Goal: Transaction & Acquisition: Purchase product/service

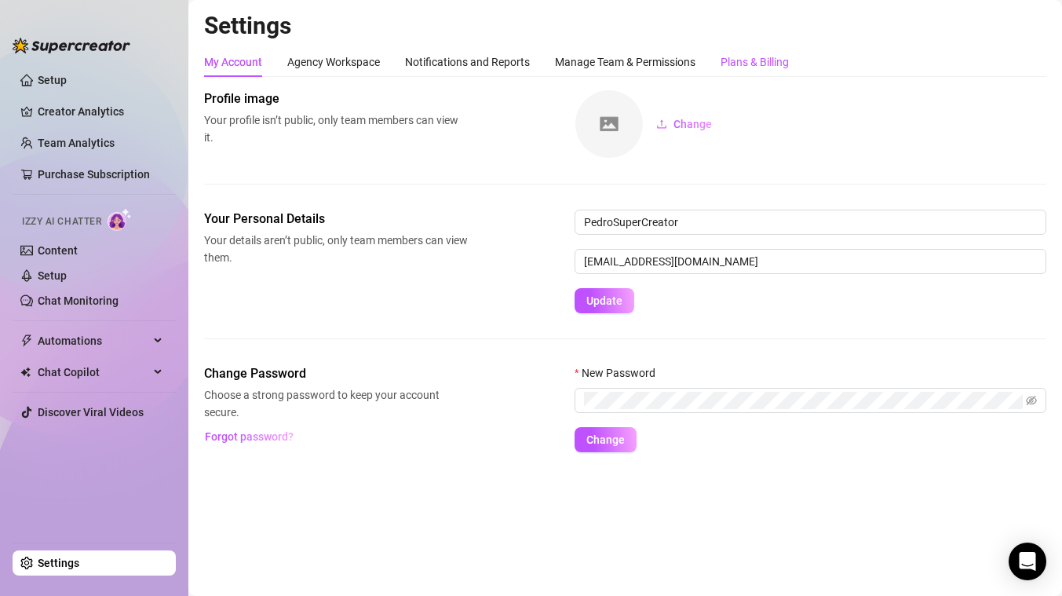
click at [748, 60] on div "Plans & Billing" at bounding box center [755, 61] width 68 height 17
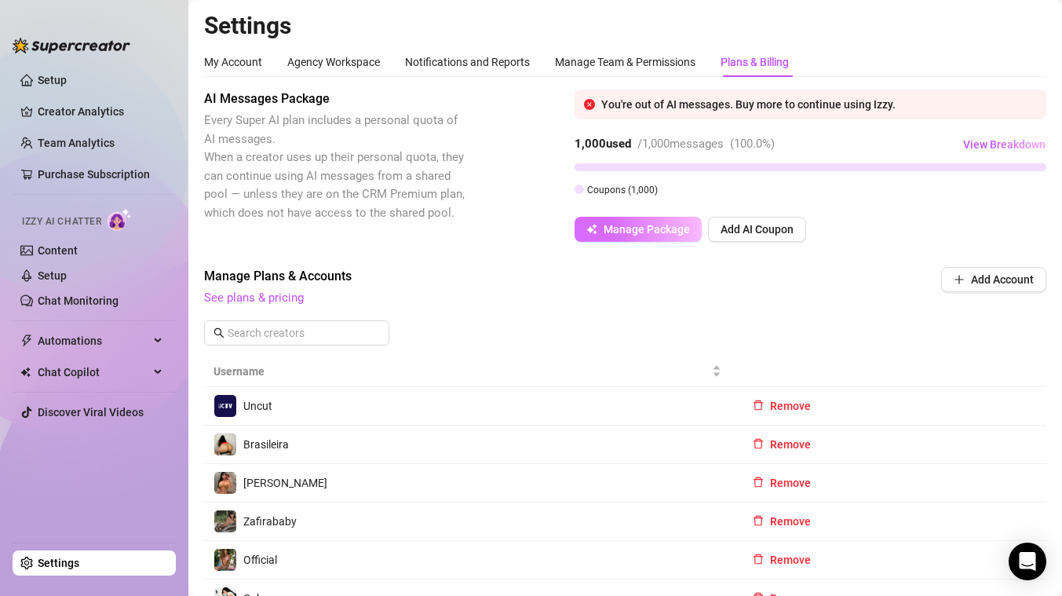
click at [663, 229] on span "Manage Package" at bounding box center [647, 229] width 86 height 13
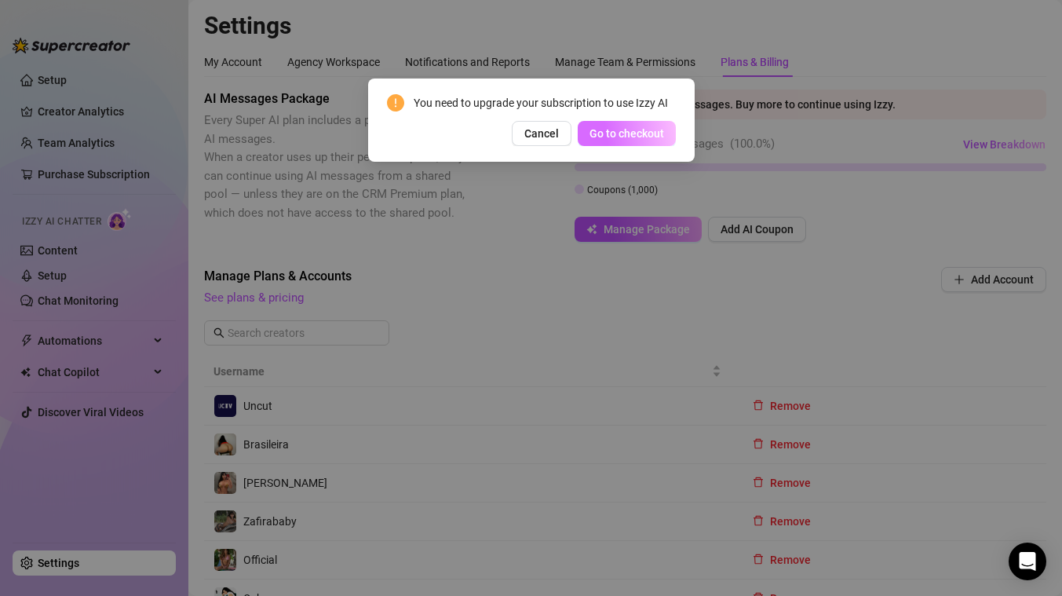
click at [644, 130] on span "Go to checkout" at bounding box center [627, 133] width 75 height 13
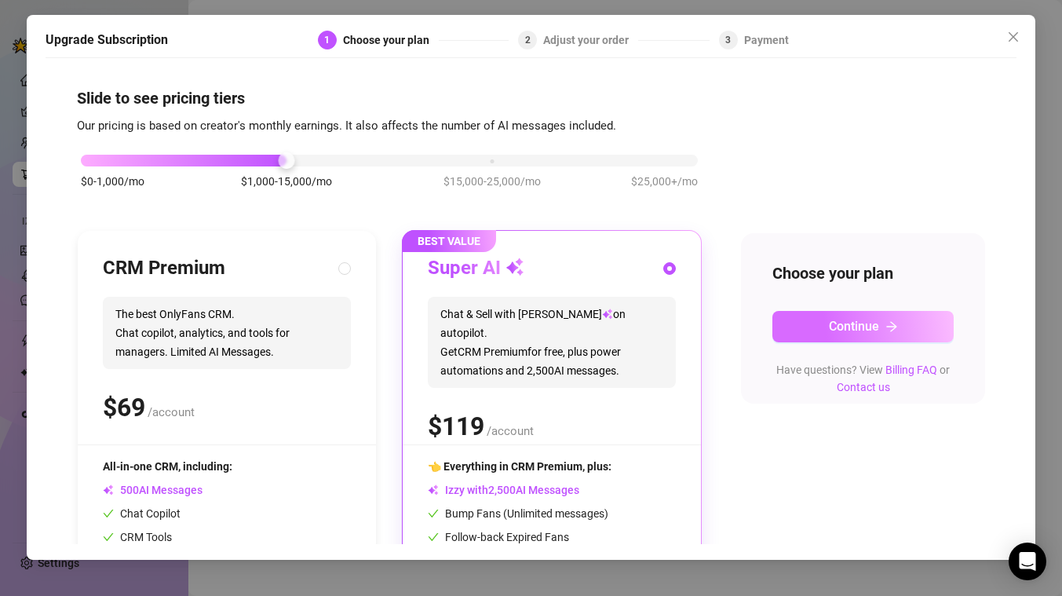
click at [868, 331] on span "Continue" at bounding box center [854, 326] width 50 height 15
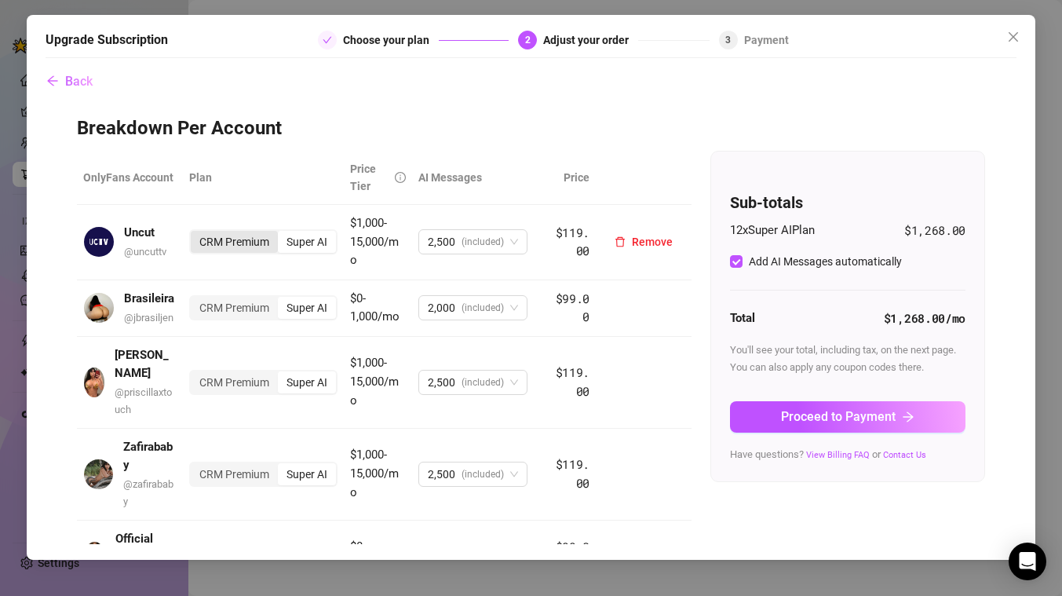
click at [234, 243] on div "CRM Premium" at bounding box center [234, 242] width 87 height 22
click at [195, 233] on input "CRM Premium" at bounding box center [195, 233] width 0 height 0
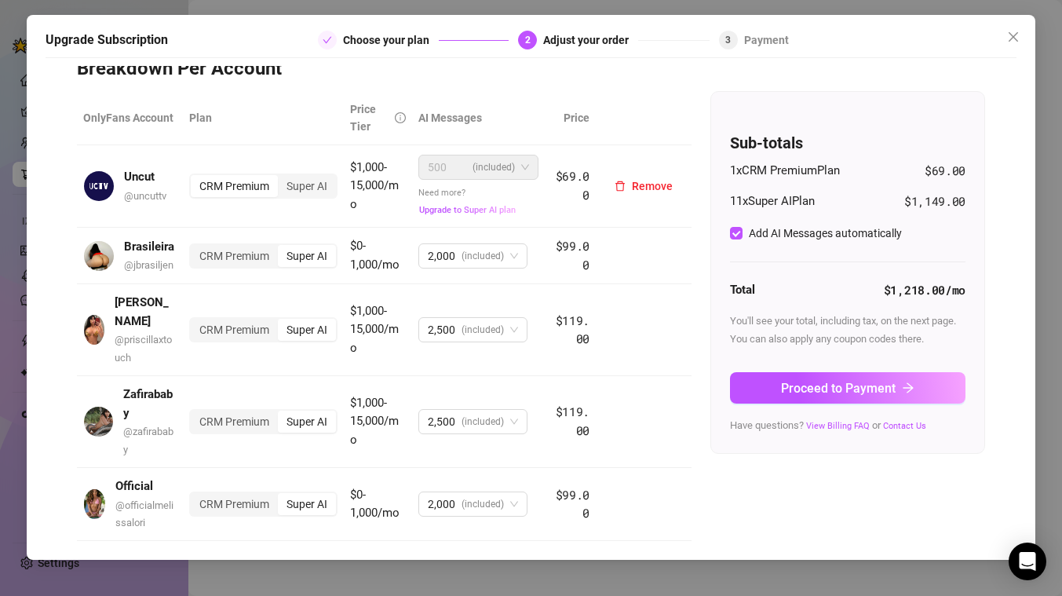
scroll to position [61, 0]
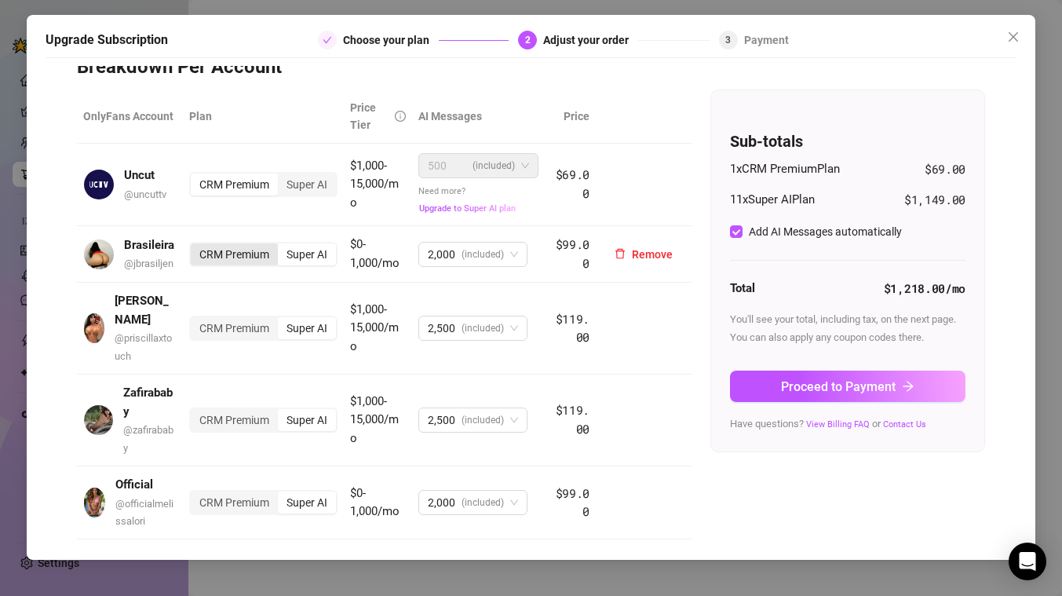
click at [231, 258] on div "CRM Premium" at bounding box center [234, 254] width 87 height 22
click at [195, 246] on input "CRM Premium" at bounding box center [195, 246] width 0 height 0
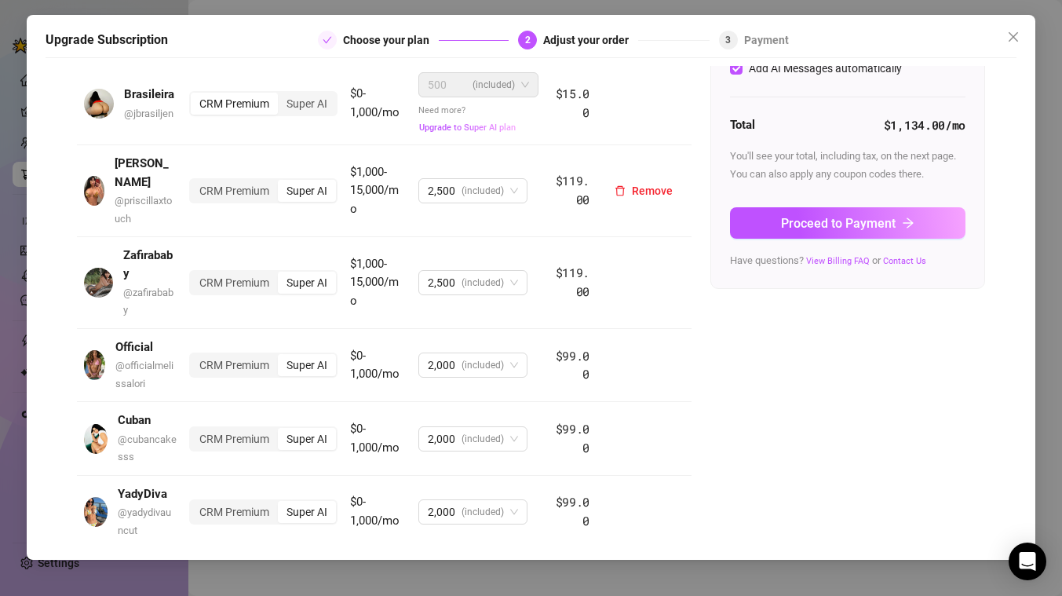
scroll to position [231, 0]
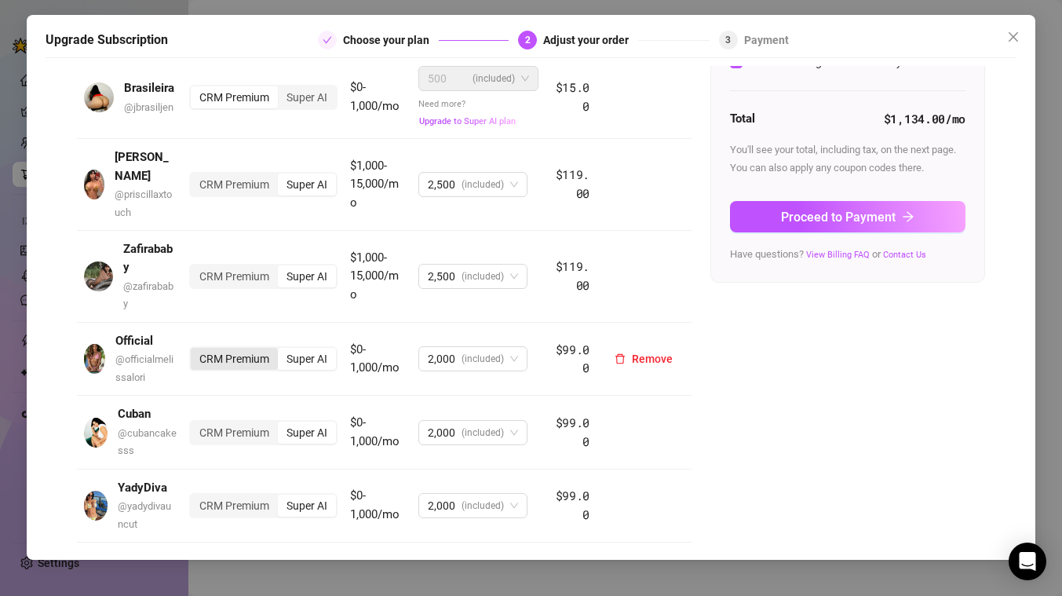
click at [227, 348] on div "CRM Premium" at bounding box center [234, 359] width 87 height 22
click at [195, 350] on input "CRM Premium" at bounding box center [195, 350] width 0 height 0
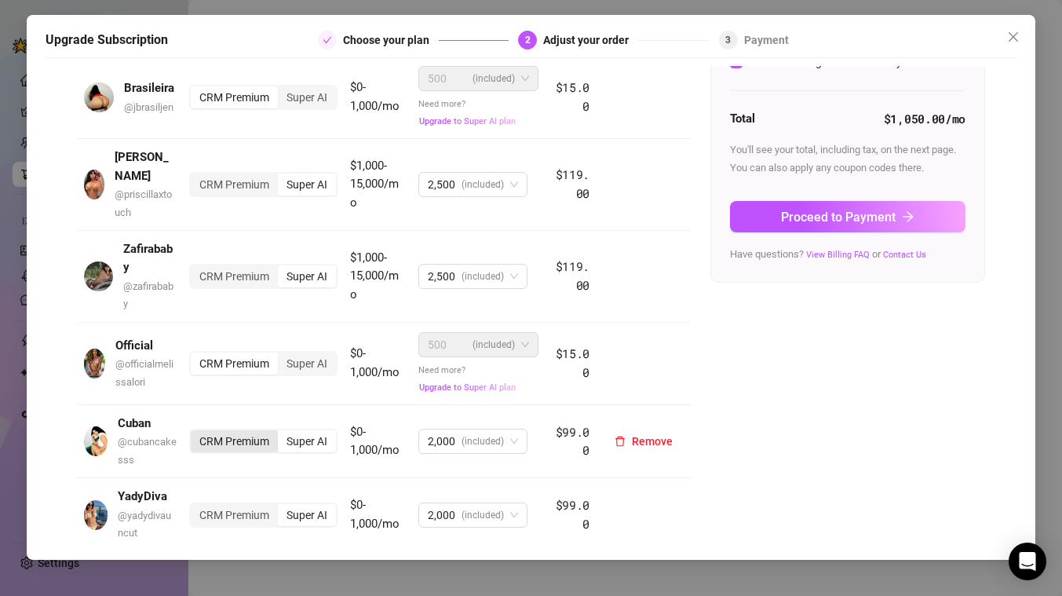
click at [225, 430] on div "CRM Premium" at bounding box center [234, 441] width 87 height 22
click at [195, 433] on input "CRM Premium" at bounding box center [195, 433] width 0 height 0
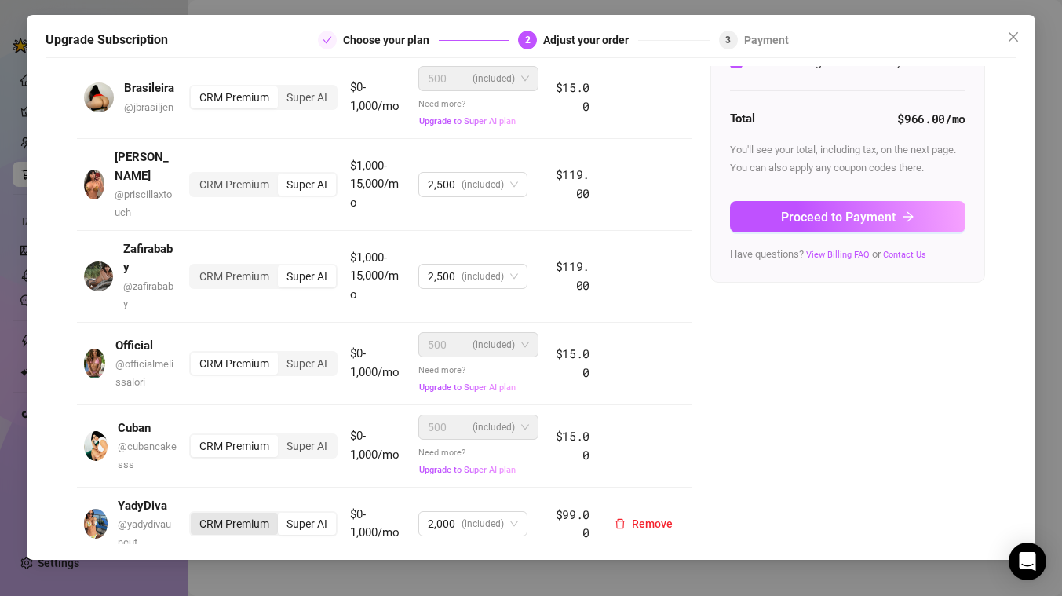
click at [225, 513] on div "CRM Premium" at bounding box center [234, 524] width 87 height 22
click at [195, 515] on input "CRM Premium" at bounding box center [195, 515] width 0 height 0
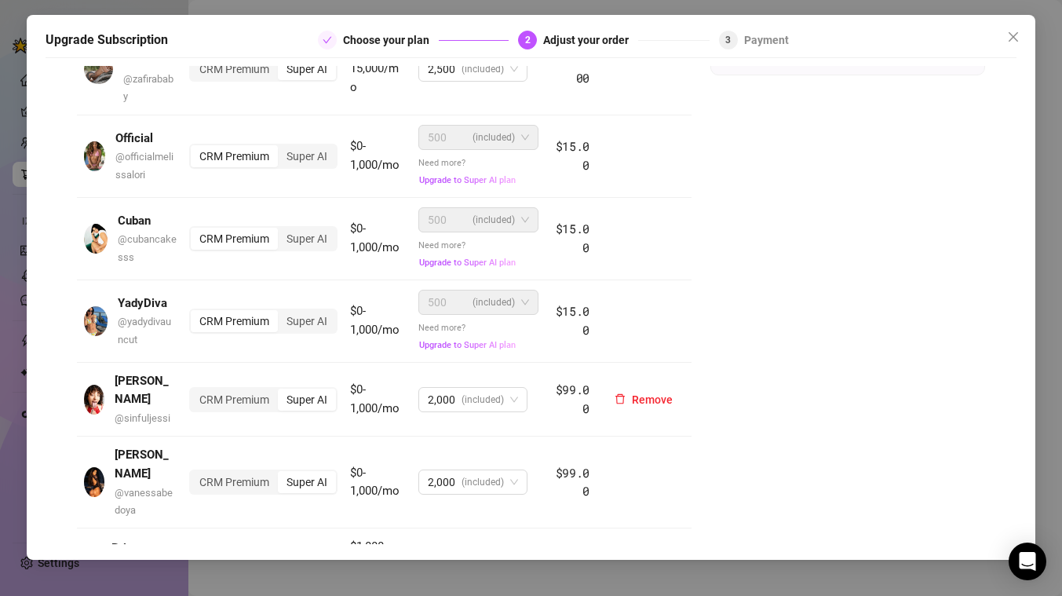
scroll to position [439, 0]
click at [232, 470] on div "CRM Premium" at bounding box center [234, 481] width 87 height 22
click at [195, 473] on input "CRM Premium" at bounding box center [195, 473] width 0 height 0
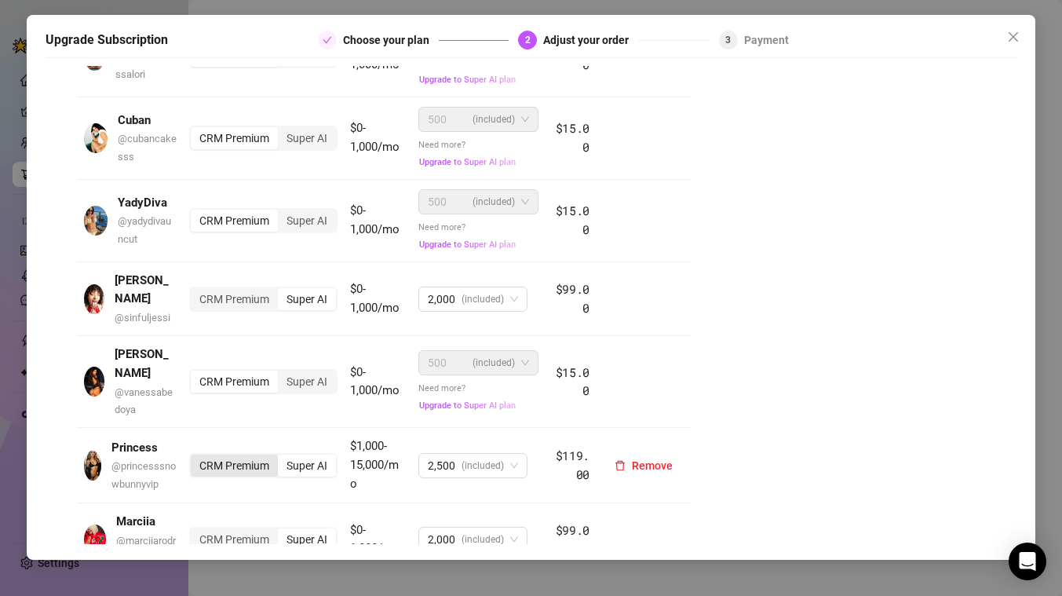
click at [233, 455] on div "CRM Premium" at bounding box center [234, 466] width 87 height 22
click at [195, 457] on input "CRM Premium" at bounding box center [195, 457] width 0 height 0
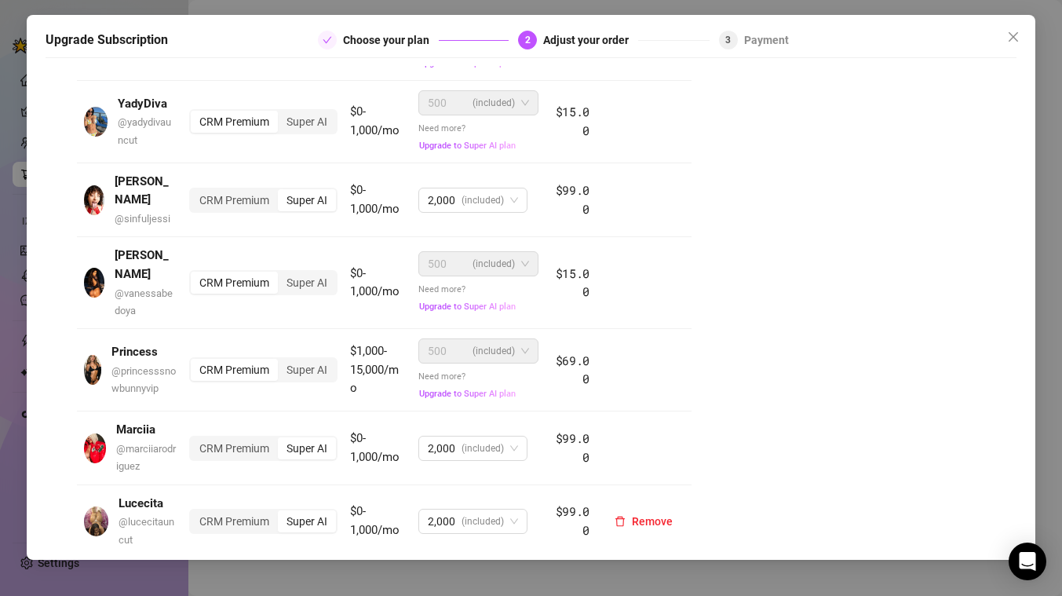
scroll to position [0, 0]
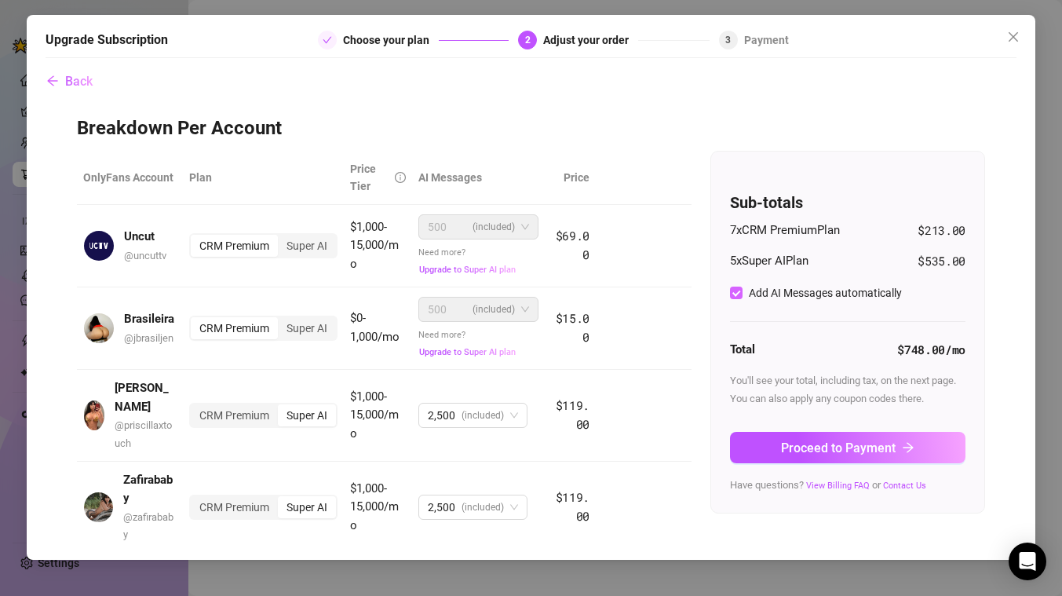
click at [739, 291] on input "Add AI Messages automatically" at bounding box center [736, 293] width 13 height 13
checkbox input "false"
click at [806, 447] on span "Proceed to Payment" at bounding box center [838, 448] width 115 height 15
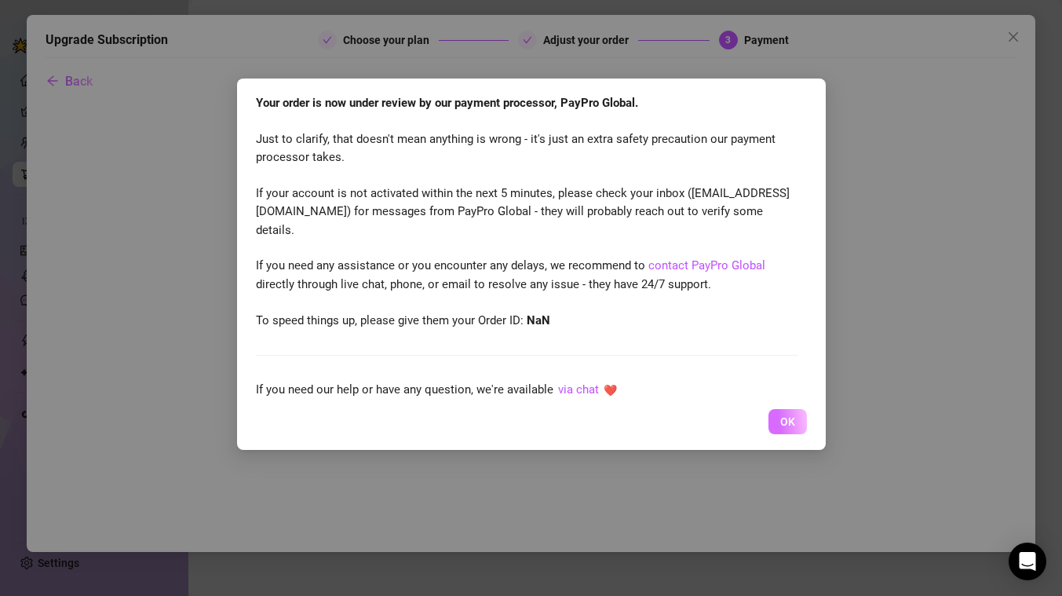
click at [792, 422] on span "OK" at bounding box center [788, 421] width 15 height 13
